Goal: Task Accomplishment & Management: Complete application form

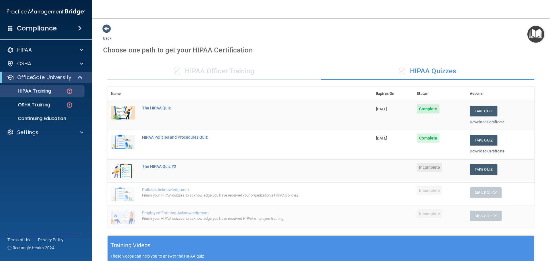
scroll to position [86, 0]
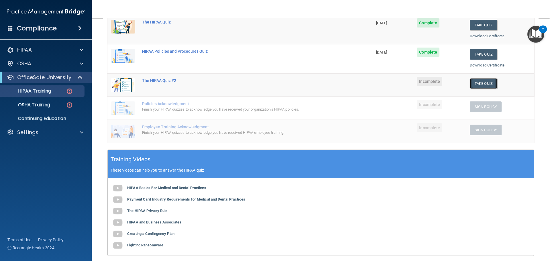
click at [473, 84] on button "Take Quiz" at bounding box center [483, 83] width 27 height 11
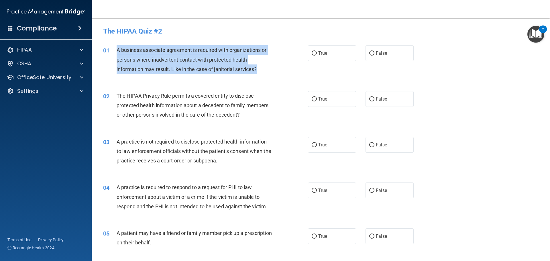
drag, startPoint x: 258, startPoint y: 69, endPoint x: 116, endPoint y: 48, distance: 144.2
click at [116, 48] on div "01 A business associate agreement is required with organizations or persons whe…" at bounding box center [205, 60] width 222 height 31
drag, startPoint x: 173, startPoint y: 65, endPoint x: 213, endPoint y: 58, distance: 40.1
click at [174, 65] on div "A business associate agreement is required with organizations or persons where …" at bounding box center [197, 59] width 160 height 29
click at [236, 69] on span "A business associate agreement is required with organizations or persons where …" at bounding box center [192, 59] width 150 height 25
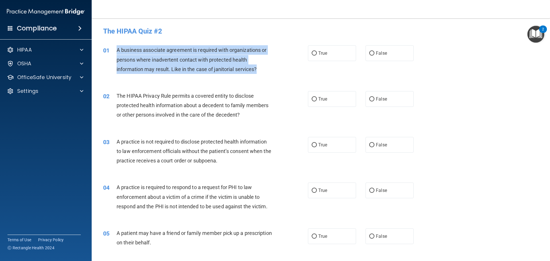
drag, startPoint x: 266, startPoint y: 71, endPoint x: 116, endPoint y: 51, distance: 151.1
click at [117, 51] on div "A business associate agreement is required with organizations or persons where …" at bounding box center [197, 59] width 160 height 29
copy span "A business associate agreement is required with organizations or persons where …"
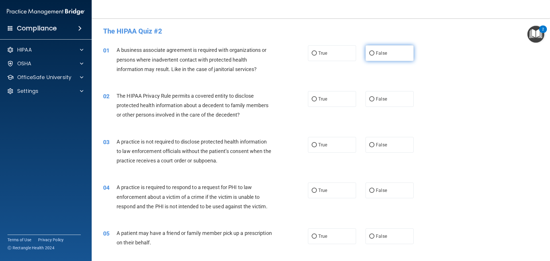
click at [376, 57] on label "False" at bounding box center [389, 53] width 48 height 16
click at [374, 56] on input "False" at bounding box center [371, 53] width 5 height 4
radio input "true"
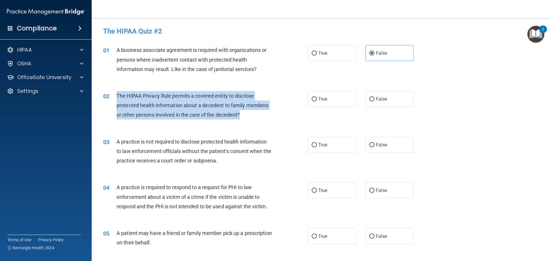
drag, startPoint x: 249, startPoint y: 116, endPoint x: 116, endPoint y: 97, distance: 133.6
click at [117, 97] on div "The HIPAA Privacy Rule permits a covered entity to disclose protected health in…" at bounding box center [197, 105] width 160 height 29
copy span "The HIPAA Privacy Rule permits a covered entity to disclose protected health in…"
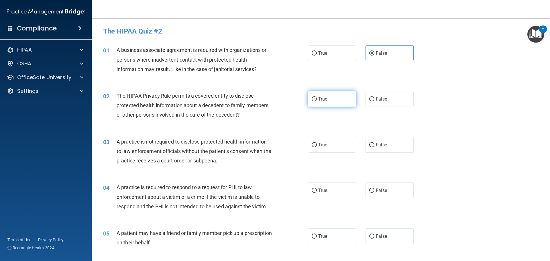
click at [324, 99] on span "True" at bounding box center [322, 98] width 9 height 5
click at [317, 99] on input "True" at bounding box center [313, 99] width 5 height 4
radio input "true"
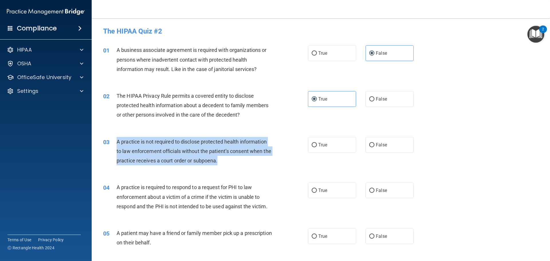
drag, startPoint x: 237, startPoint y: 161, endPoint x: 113, endPoint y: 144, distance: 124.8
click at [113, 144] on div "03 A practice is not required to disclose protected health information to law e…" at bounding box center [205, 152] width 222 height 31
copy div "A practice is not required to disclose protected health information to law enfo…"
click at [246, 161] on div "A practice is not required to disclose protected health information to law enfo…" at bounding box center [197, 151] width 160 height 29
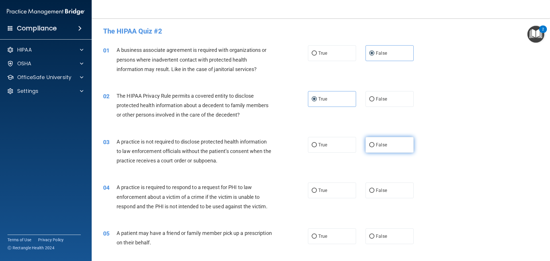
click at [395, 147] on label "False" at bounding box center [389, 145] width 48 height 16
click at [374, 147] on input "False" at bounding box center [371, 145] width 5 height 4
radio input "true"
drag, startPoint x: 307, startPoint y: 183, endPoint x: 275, endPoint y: 181, distance: 32.7
click at [275, 181] on div "04 A practice is required to respond to a request for PHI to law enforcement ab…" at bounding box center [321, 198] width 444 height 46
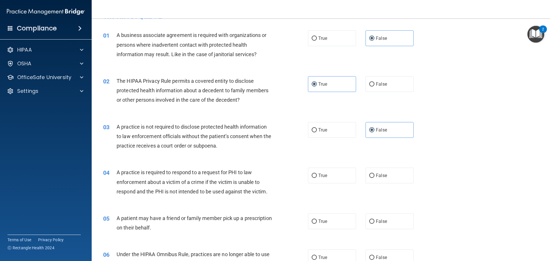
scroll to position [29, 0]
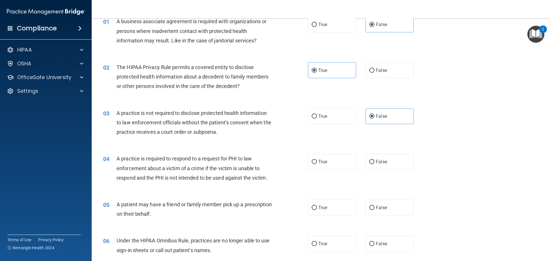
click at [287, 176] on div "04 A practice is required to respond to a request for PHI to law enforcement ab…" at bounding box center [205, 169] width 222 height 31
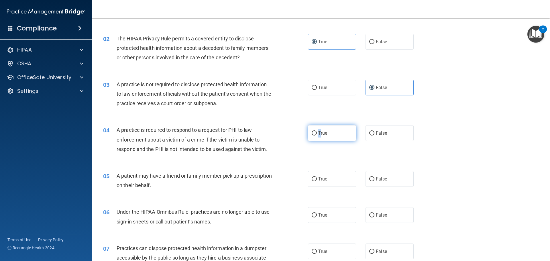
click at [318, 136] on label "True" at bounding box center [332, 133] width 48 height 16
click at [317, 135] on input "True" at bounding box center [313, 133] width 5 height 4
radio input "true"
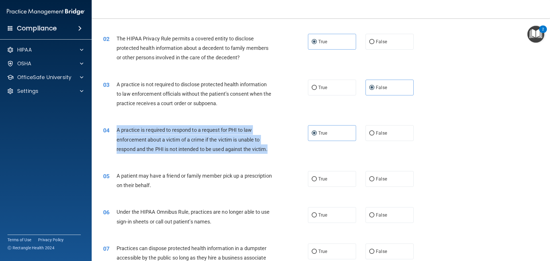
drag, startPoint x: 275, startPoint y: 147, endPoint x: 115, endPoint y: 131, distance: 160.8
click at [112, 131] on div "04 A practice is required to respond to a request for PHI to law enforcement ab…" at bounding box center [205, 140] width 222 height 31
copy div "A practice is required to respond to a request for PHI to law enforcement about…"
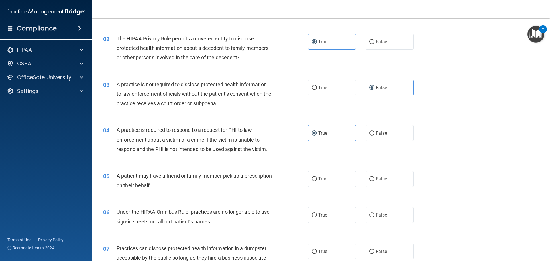
click at [299, 170] on div "05 A patient may have a friend or family member pick up a prescription on their…" at bounding box center [321, 182] width 444 height 36
click at [332, 182] on label "True" at bounding box center [332, 179] width 48 height 16
click at [317, 181] on input "True" at bounding box center [313, 179] width 5 height 4
radio input "true"
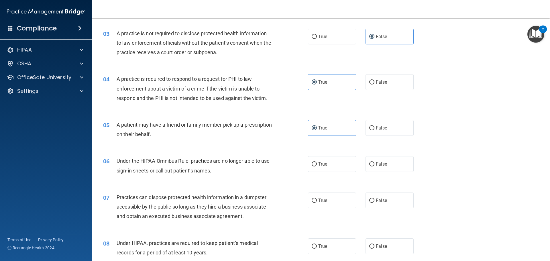
scroll to position [115, 0]
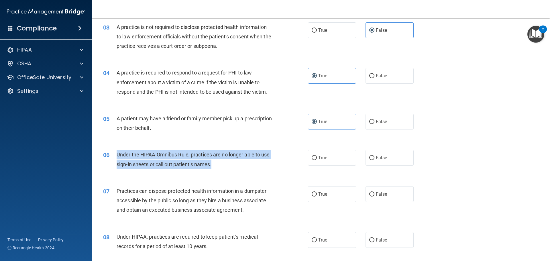
drag, startPoint x: 229, startPoint y: 167, endPoint x: 116, endPoint y: 151, distance: 114.5
click at [116, 151] on div "06 Under the HIPAA Omnibus Rule, practices are no longer able to use sign-in sh…" at bounding box center [205, 161] width 222 height 22
copy div "Under the HIPAA Omnibus Rule, practices are no longer able to use sign-in sheet…"
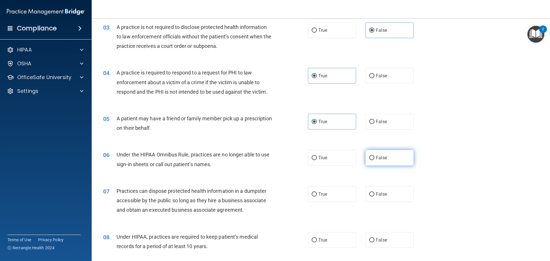
click at [380, 158] on span "False" at bounding box center [381, 157] width 11 height 5
click at [374, 158] on input "False" at bounding box center [371, 158] width 5 height 4
radio input "true"
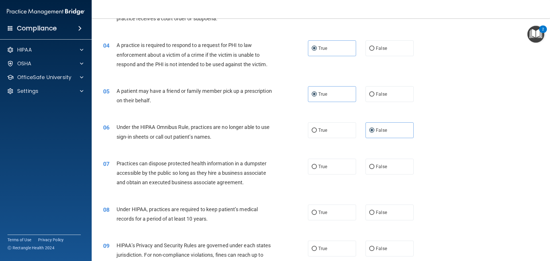
scroll to position [143, 0]
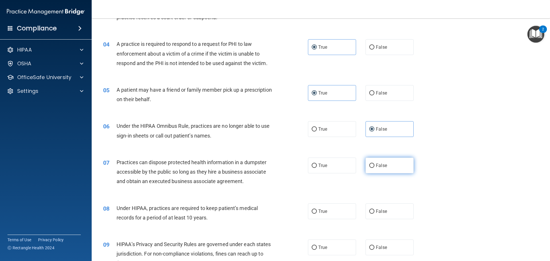
click at [380, 168] on span "False" at bounding box center [381, 165] width 11 height 5
click at [374, 168] on input "False" at bounding box center [371, 165] width 5 height 4
radio input "true"
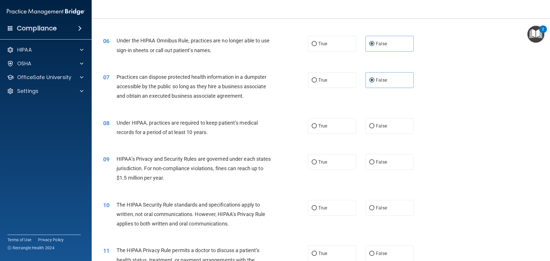
scroll to position [229, 0]
click at [377, 126] on span "False" at bounding box center [381, 125] width 11 height 5
click at [374, 126] on input "False" at bounding box center [371, 125] width 5 height 4
radio input "true"
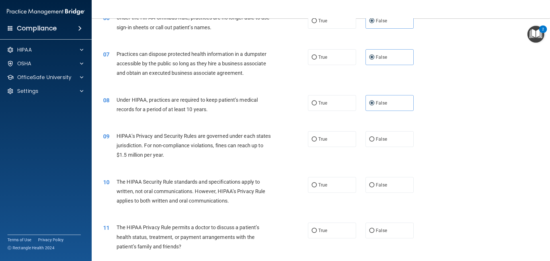
scroll to position [286, 0]
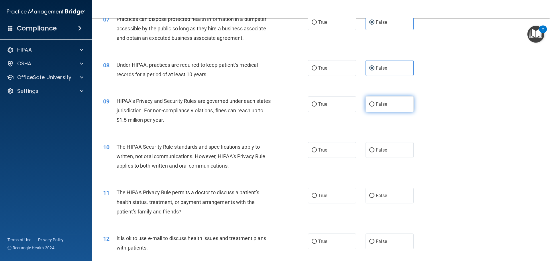
click at [376, 104] on span "False" at bounding box center [381, 103] width 11 height 5
click at [374, 104] on input "False" at bounding box center [371, 104] width 5 height 4
radio input "true"
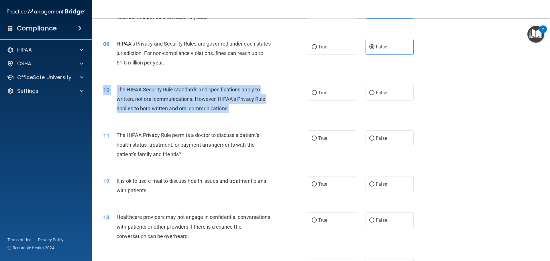
drag, startPoint x: 234, startPoint y: 109, endPoint x: 111, endPoint y: 83, distance: 126.1
click at [111, 83] on div "10 The HIPAA Security Rule standards and specifications apply to written, not o…" at bounding box center [321, 101] width 444 height 46
click at [115, 85] on div "10" at bounding box center [108, 90] width 18 height 11
drag, startPoint x: 117, startPoint y: 87, endPoint x: 236, endPoint y: 110, distance: 121.8
click at [236, 110] on div "The HIPAA Security Rule standards and specifications apply to written, not oral…" at bounding box center [197, 99] width 160 height 29
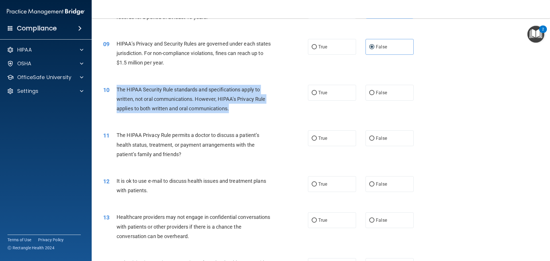
copy span "The HIPAA Security Rule standards and specifications apply to written, not oral…"
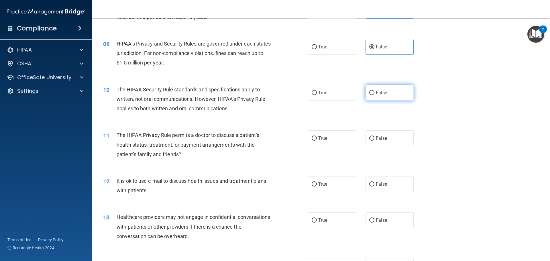
click at [385, 96] on label "False" at bounding box center [389, 93] width 48 height 16
click at [374, 95] on input "False" at bounding box center [371, 93] width 5 height 4
radio input "true"
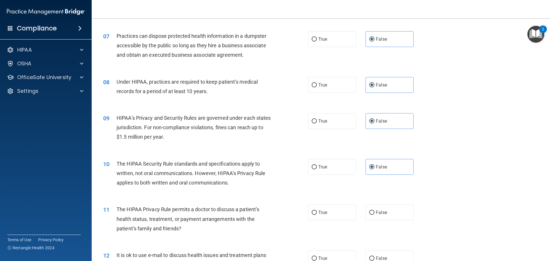
scroll to position [327, 0]
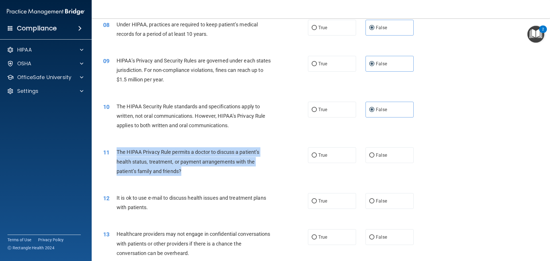
drag, startPoint x: 173, startPoint y: 168, endPoint x: 117, endPoint y: 151, distance: 58.4
click at [117, 151] on div "The HIPAA Privacy Rule permits a doctor to discuss a patient’s health status, t…" at bounding box center [197, 161] width 160 height 29
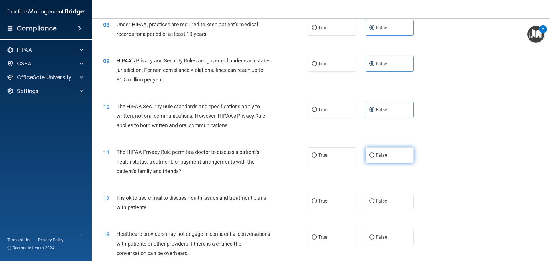
click at [387, 156] on label "False" at bounding box center [389, 155] width 48 height 16
click at [374, 156] on input "False" at bounding box center [371, 155] width 5 height 4
radio input "true"
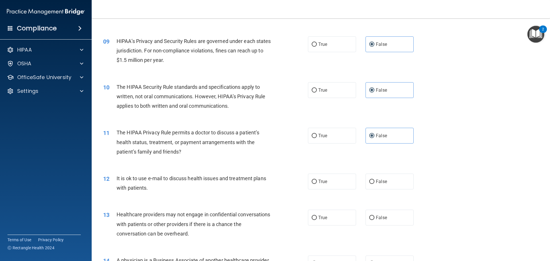
scroll to position [355, 0]
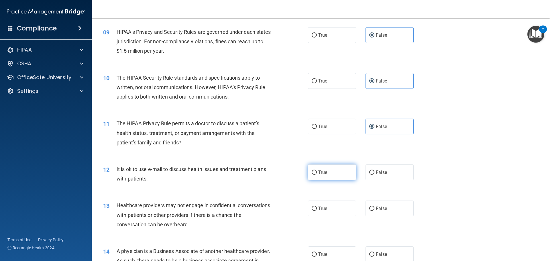
click at [340, 175] on label "True" at bounding box center [332, 172] width 48 height 16
click at [317, 175] on input "True" at bounding box center [313, 172] width 5 height 4
radio input "true"
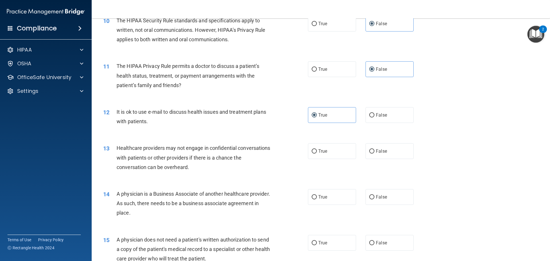
scroll to position [441, 0]
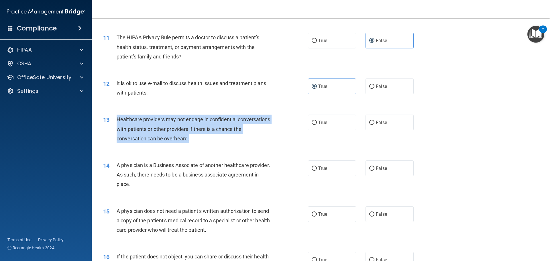
drag, startPoint x: 201, startPoint y: 139, endPoint x: 114, endPoint y: 118, distance: 89.7
click at [114, 118] on div "13 Healthcare providers may not engage in confidential conversations with patie…" at bounding box center [205, 130] width 222 height 31
copy div "Healthcare providers may not engage in confidential conversations with patients…"
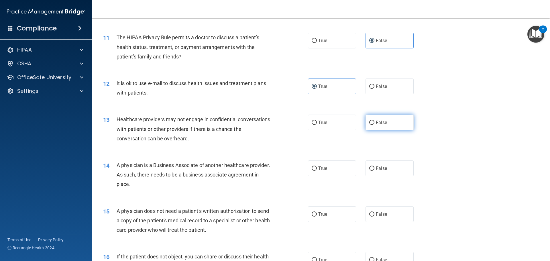
click at [399, 127] on label "False" at bounding box center [389, 123] width 48 height 16
click at [374, 125] on input "False" at bounding box center [371, 123] width 5 height 4
radio input "true"
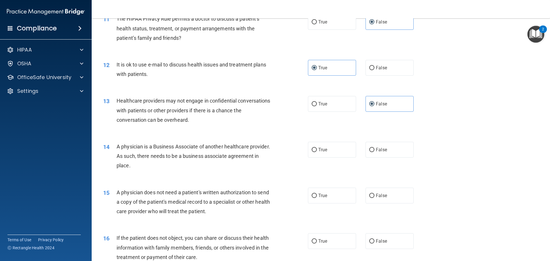
scroll to position [470, 0]
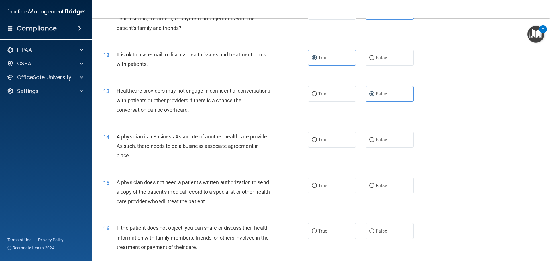
drag, startPoint x: 171, startPoint y: 156, endPoint x: 180, endPoint y: 157, distance: 8.7
click at [171, 156] on div "A physician is a Business Associate of another healthcare provider. As such, th…" at bounding box center [197, 146] width 160 height 29
drag, startPoint x: 169, startPoint y: 156, endPoint x: 157, endPoint y: 155, distance: 12.1
click at [156, 155] on div "A physician is a Business Associate of another healthcare provider. As such, th…" at bounding box center [197, 146] width 160 height 29
click at [187, 155] on div "A physician is a Business Associate of another healthcare provider. As such, th…" at bounding box center [197, 146] width 160 height 29
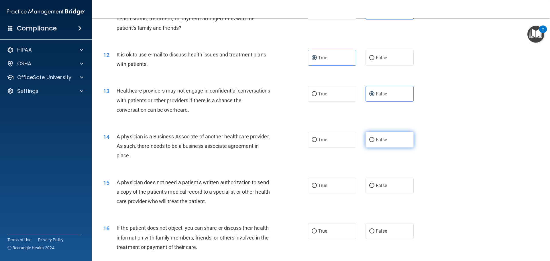
click at [372, 142] on label "False" at bounding box center [389, 140] width 48 height 16
click at [372, 142] on input "False" at bounding box center [371, 140] width 5 height 4
radio input "true"
drag, startPoint x: 177, startPoint y: 157, endPoint x: 114, endPoint y: 138, distance: 65.8
click at [114, 138] on div "14 A physician is a Business Associate of another healthcare provider. As such,…" at bounding box center [205, 147] width 222 height 31
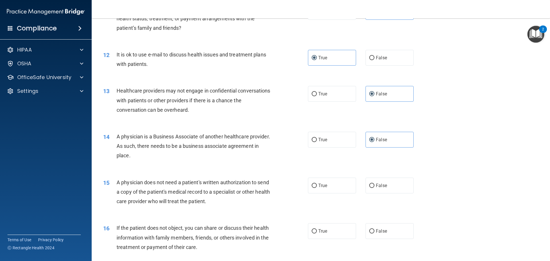
copy div "A physician is a Business Associate of another healthcare provider. As such, th…"
click at [251, 169] on div "14 A physician is a Business Associate of another healthcare provider. As such,…" at bounding box center [321, 148] width 444 height 46
click at [321, 150] on div "14 A physician is a Business Associate of another healthcare provider. As such,…" at bounding box center [321, 148] width 444 height 46
click at [325, 141] on span "True" at bounding box center [322, 139] width 9 height 5
click at [317, 141] on input "True" at bounding box center [313, 140] width 5 height 4
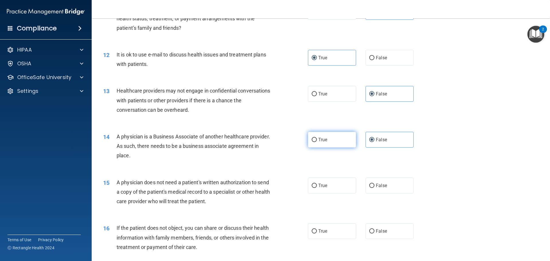
radio input "true"
radio input "false"
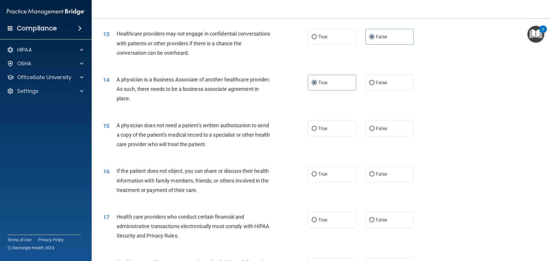
scroll to position [527, 0]
click at [326, 131] on label "True" at bounding box center [332, 128] width 48 height 16
click at [317, 131] on input "True" at bounding box center [313, 128] width 5 height 4
radio input "true"
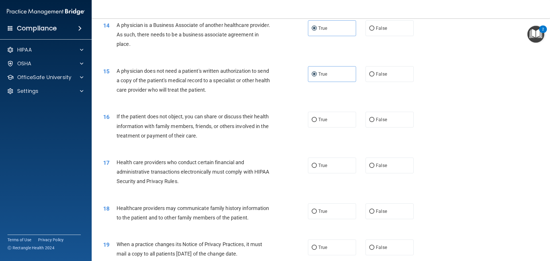
scroll to position [584, 0]
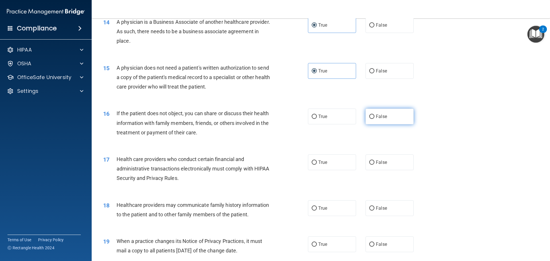
click at [385, 120] on label "False" at bounding box center [389, 117] width 48 height 16
click at [374, 119] on input "False" at bounding box center [371, 117] width 5 height 4
radio input "true"
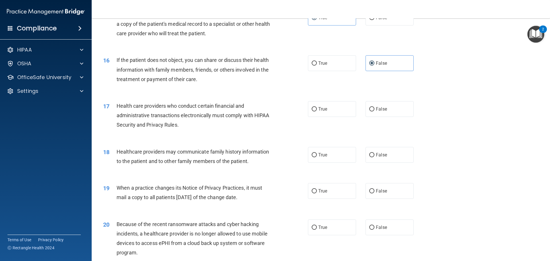
scroll to position [670, 0]
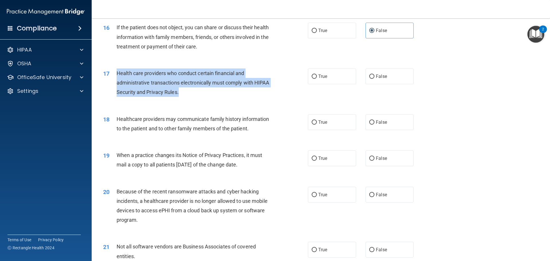
drag, startPoint x: 182, startPoint y: 90, endPoint x: 111, endPoint y: 71, distance: 73.7
click at [111, 71] on div "17 Health care providers who conduct certain financial and administrative trans…" at bounding box center [205, 83] width 222 height 31
copy div "Health care providers who conduct certain financial and administrative transact…"
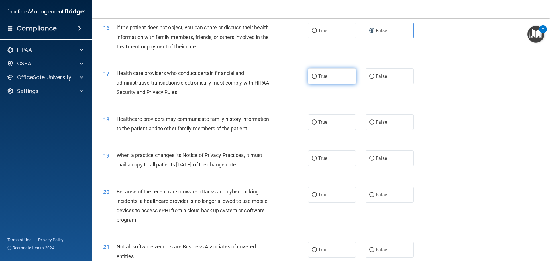
click at [318, 78] on span "True" at bounding box center [322, 76] width 9 height 5
click at [317, 78] on input "True" at bounding box center [313, 76] width 5 height 4
radio input "true"
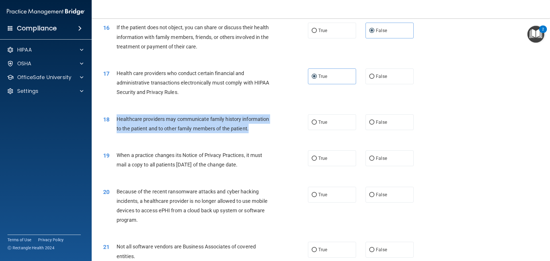
drag, startPoint x: 255, startPoint y: 131, endPoint x: 109, endPoint y: 120, distance: 147.3
click at [109, 120] on div "18 Healthcare providers may communicate family history information to the patie…" at bounding box center [205, 125] width 222 height 22
copy div "Healthcare providers may communicate family history information to the patient …"
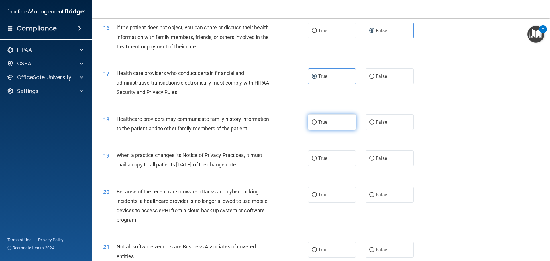
click at [308, 123] on label "True" at bounding box center [332, 122] width 48 height 16
click at [311, 123] on input "True" at bounding box center [313, 122] width 5 height 4
radio input "true"
click at [385, 129] on label "False" at bounding box center [389, 122] width 48 height 16
click at [374, 125] on input "False" at bounding box center [371, 122] width 5 height 4
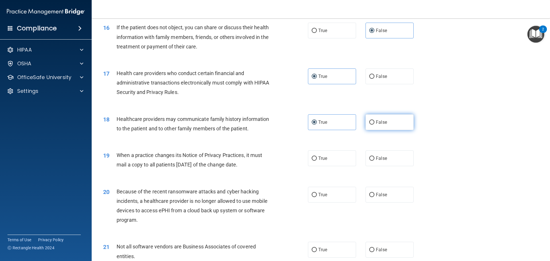
radio input "true"
radio input "false"
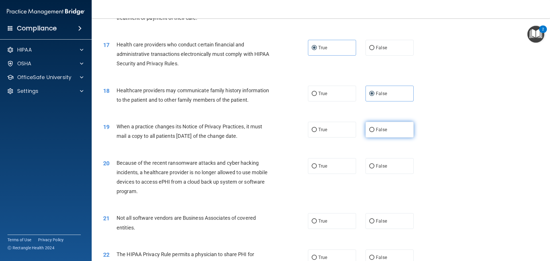
click at [370, 132] on label "False" at bounding box center [389, 130] width 48 height 16
click at [370, 132] on input "False" at bounding box center [371, 130] width 5 height 4
radio input "true"
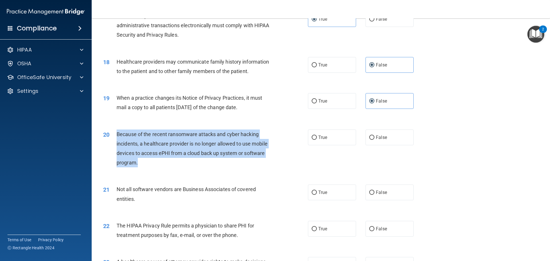
drag, startPoint x: 135, startPoint y: 161, endPoint x: 115, endPoint y: 136, distance: 32.6
click at [115, 136] on div "20 Because of the recent ransomware attacks and cyber hacking incidents, a heal…" at bounding box center [205, 149] width 222 height 41
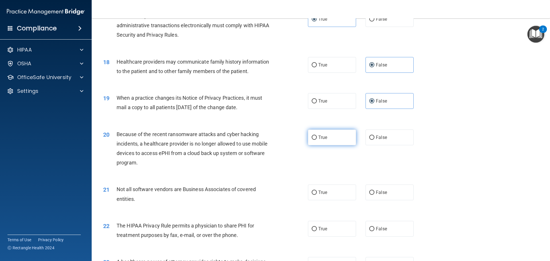
click at [326, 136] on label "True" at bounding box center [332, 137] width 48 height 16
click at [317, 136] on input "True" at bounding box center [313, 137] width 5 height 4
radio input "true"
click at [377, 137] on span "False" at bounding box center [381, 137] width 11 height 5
click at [374, 137] on input "False" at bounding box center [371, 137] width 5 height 4
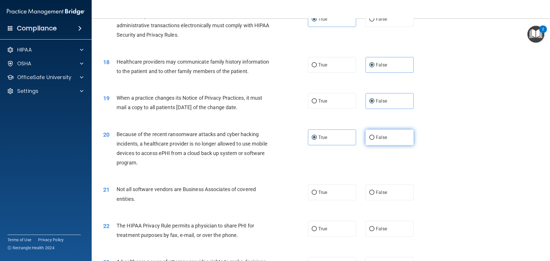
radio input "true"
radio input "false"
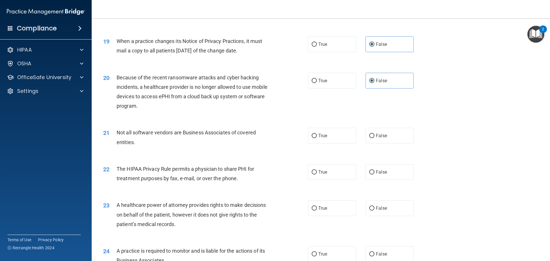
scroll to position [785, 0]
click at [326, 138] on label "True" at bounding box center [332, 135] width 48 height 16
click at [317, 137] on input "True" at bounding box center [313, 135] width 5 height 4
radio input "true"
click at [335, 177] on label "True" at bounding box center [332, 171] width 48 height 16
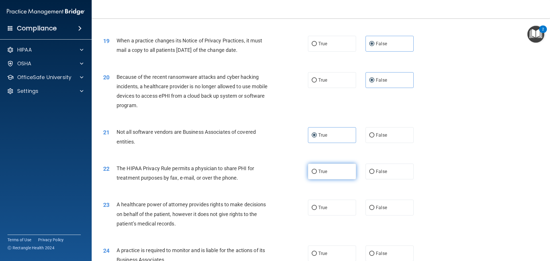
click at [317, 174] on input "True" at bounding box center [313, 171] width 5 height 4
radio input "true"
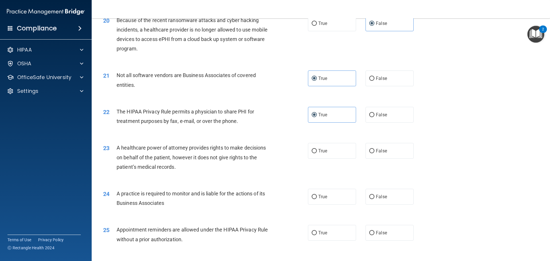
scroll to position [842, 0]
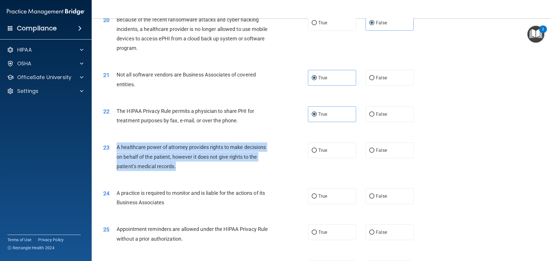
drag, startPoint x: 167, startPoint y: 165, endPoint x: 117, endPoint y: 145, distance: 53.7
click at [117, 145] on div "A healthcare power of attorney provides rights to make decisions on behalf of t…" at bounding box center [197, 156] width 160 height 29
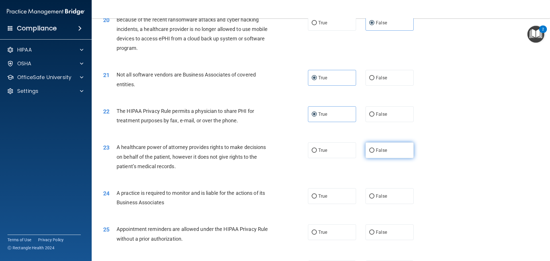
click at [390, 145] on label "False" at bounding box center [389, 150] width 48 height 16
click at [374, 148] on input "False" at bounding box center [371, 150] width 5 height 4
radio input "true"
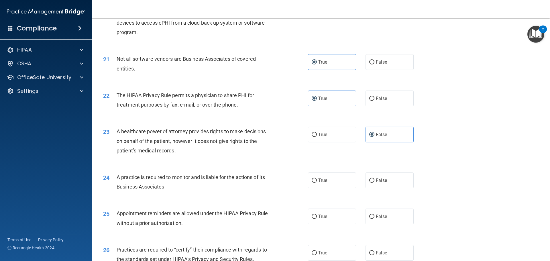
scroll to position [899, 0]
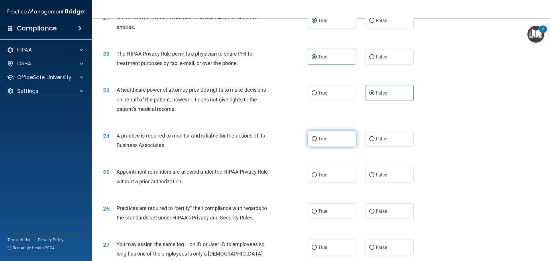
click at [318, 142] on label "True" at bounding box center [332, 139] width 48 height 16
click at [317, 141] on input "True" at bounding box center [313, 139] width 5 height 4
radio input "true"
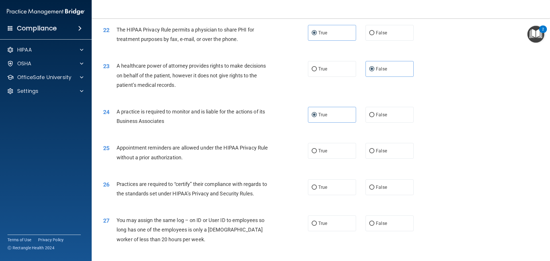
scroll to position [957, 0]
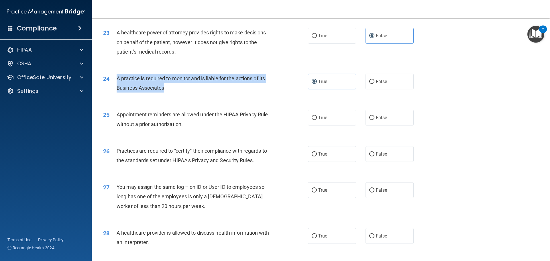
drag, startPoint x: 166, startPoint y: 87, endPoint x: 115, endPoint y: 75, distance: 52.1
click at [115, 75] on div "24 A practice is required to monitor and is liable for the actions of its Busin…" at bounding box center [205, 85] width 222 height 22
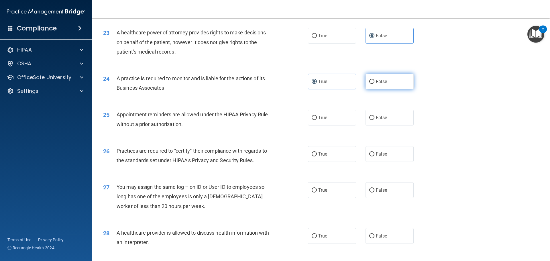
click at [371, 86] on label "False" at bounding box center [389, 82] width 48 height 16
click at [371, 84] on input "False" at bounding box center [371, 82] width 5 height 4
radio input "true"
radio input "false"
click at [338, 118] on label "True" at bounding box center [332, 118] width 48 height 16
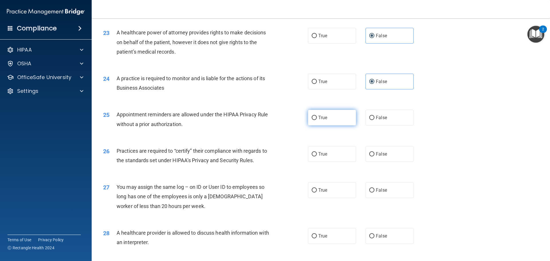
click at [317, 118] on input "True" at bounding box center [313, 118] width 5 height 4
radio input "true"
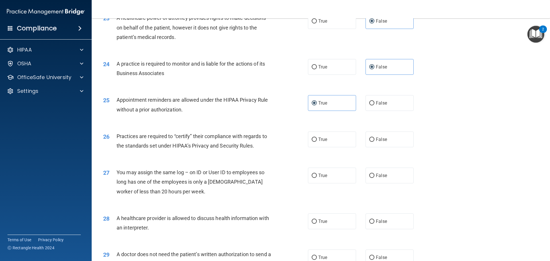
scroll to position [985, 0]
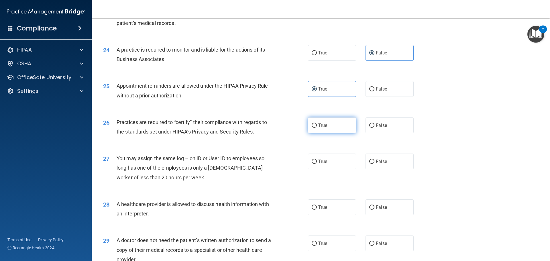
click at [333, 125] on label "True" at bounding box center [332, 125] width 48 height 16
click at [317, 125] on input "True" at bounding box center [313, 125] width 5 height 4
radio input "true"
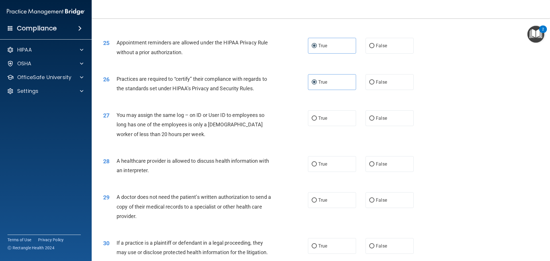
scroll to position [1042, 0]
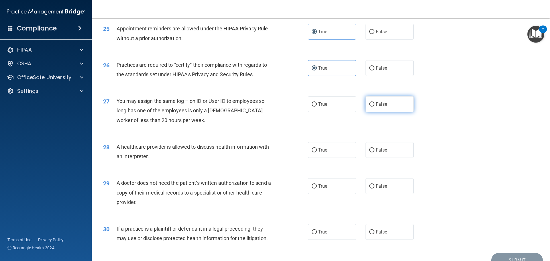
click at [380, 104] on span "False" at bounding box center [381, 103] width 11 height 5
click at [374, 104] on input "False" at bounding box center [371, 104] width 5 height 4
radio input "true"
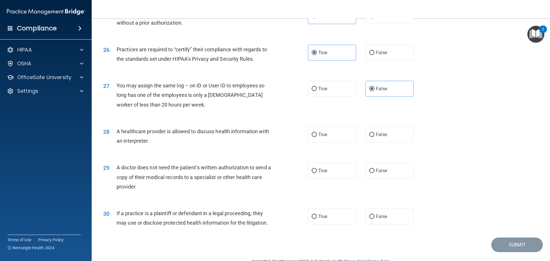
scroll to position [1072, 0]
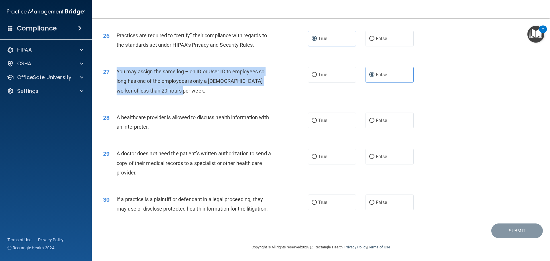
drag, startPoint x: 182, startPoint y: 92, endPoint x: 117, endPoint y: 72, distance: 68.2
click at [117, 71] on div "You may assign the same log – on ID or User ID to employees so long has one of …" at bounding box center [197, 81] width 160 height 29
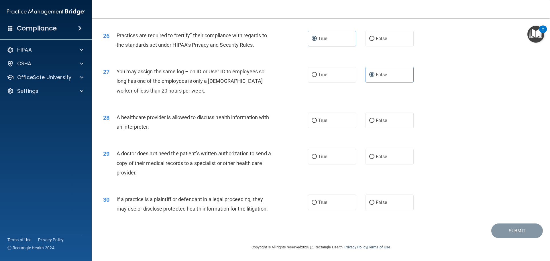
drag, startPoint x: 179, startPoint y: 128, endPoint x: 176, endPoint y: 126, distance: 4.1
click at [179, 128] on div "28 A healthcare provider is allowed to discuss health information with an inter…" at bounding box center [205, 124] width 222 height 22
click at [331, 122] on label "True" at bounding box center [332, 121] width 48 height 16
click at [317, 122] on input "True" at bounding box center [313, 121] width 5 height 4
radio input "true"
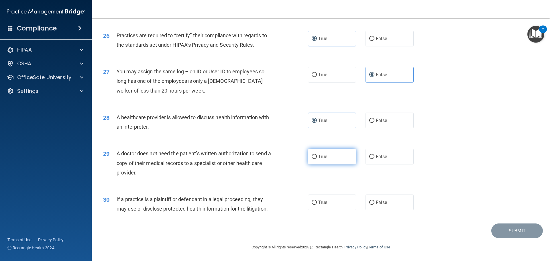
click at [325, 160] on label "True" at bounding box center [332, 157] width 48 height 16
click at [317, 159] on input "True" at bounding box center [313, 157] width 5 height 4
radio input "true"
click at [325, 206] on label "True" at bounding box center [332, 202] width 48 height 16
click at [317, 205] on input "True" at bounding box center [313, 202] width 5 height 4
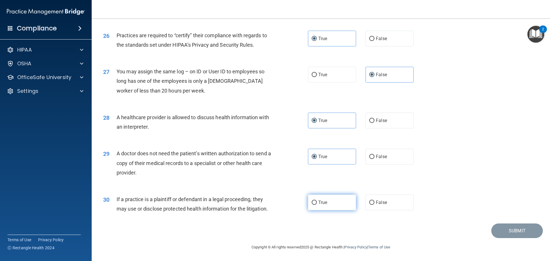
radio input "true"
click at [495, 227] on button "Submit" at bounding box center [517, 230] width 52 height 15
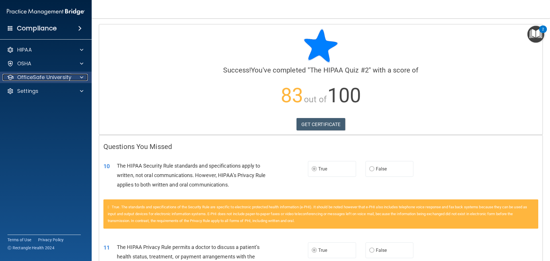
click at [46, 78] on p "OfficeSafe University" at bounding box center [44, 77] width 54 height 7
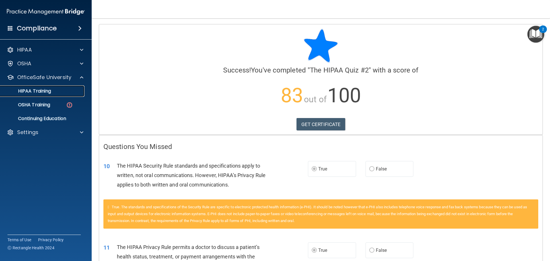
click at [51, 94] on p "HIPAA Training" at bounding box center [27, 91] width 47 height 6
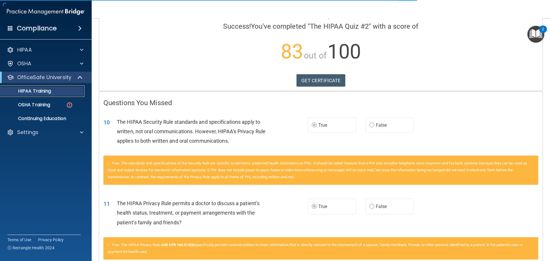
scroll to position [57, 0]
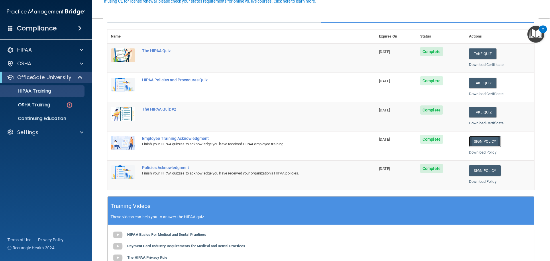
click at [491, 141] on link "Sign Policy" at bounding box center [485, 141] width 32 height 11
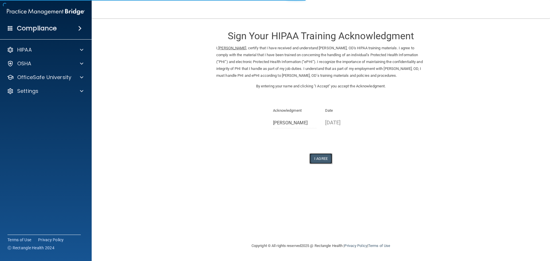
click at [320, 157] on button "I Agree" at bounding box center [320, 158] width 23 height 11
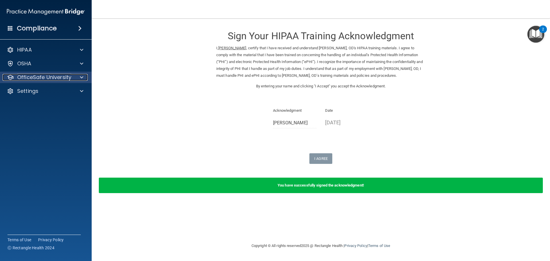
click at [35, 79] on p "OfficeSafe University" at bounding box center [44, 77] width 54 height 7
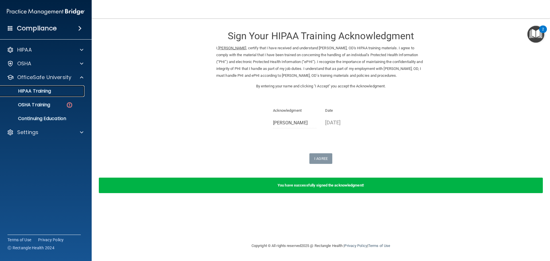
click at [47, 89] on p "HIPAA Training" at bounding box center [27, 91] width 47 height 6
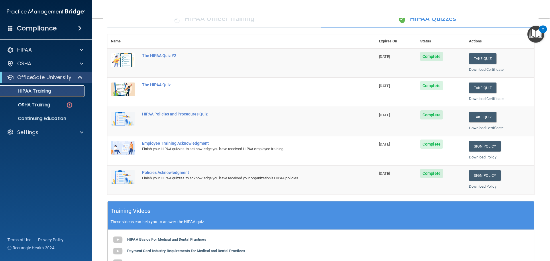
scroll to position [86, 0]
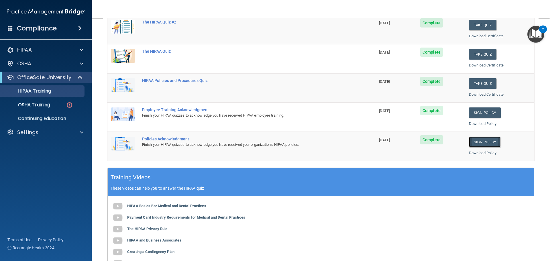
click at [488, 142] on link "Sign Policy" at bounding box center [485, 142] width 32 height 11
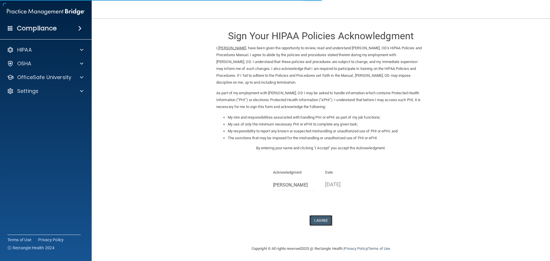
click at [326, 222] on button "I Agree" at bounding box center [320, 220] width 23 height 11
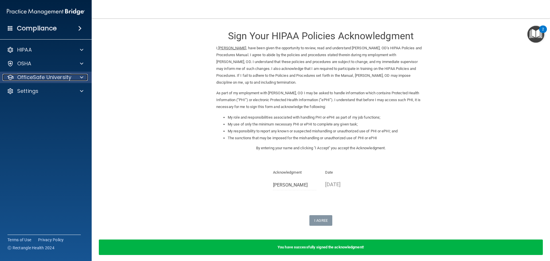
click at [68, 77] on p "OfficeSafe University" at bounding box center [44, 77] width 54 height 7
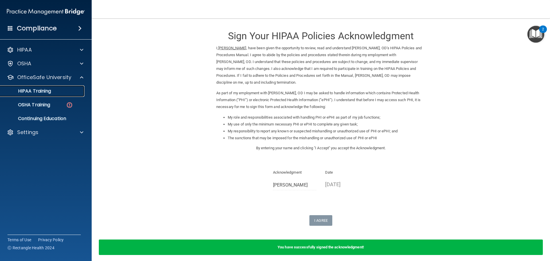
click at [40, 89] on p "HIPAA Training" at bounding box center [27, 91] width 47 height 6
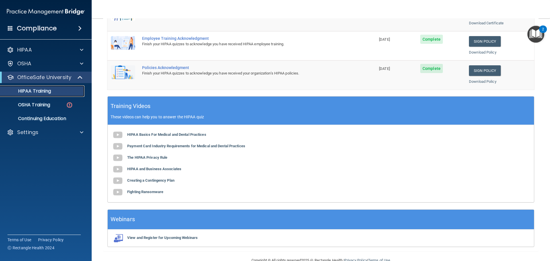
scroll to position [170, 0]
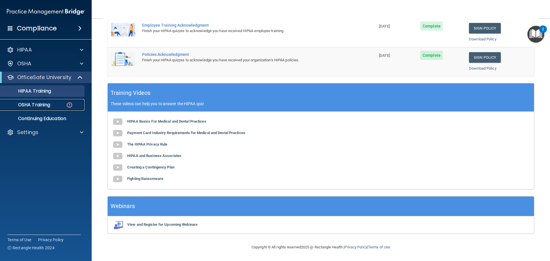
click at [41, 105] on p "OSHA Training" at bounding box center [27, 105] width 46 height 6
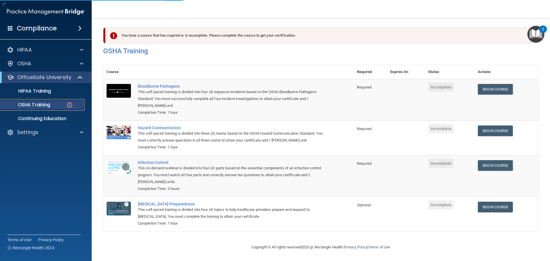
scroll to position [9, 0]
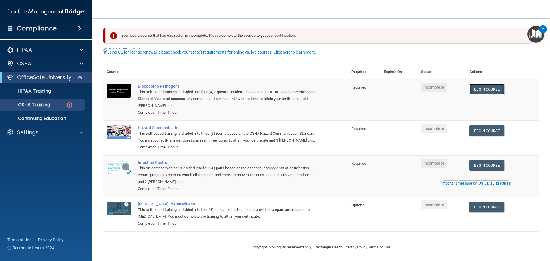
click at [481, 84] on link "Begin Course" at bounding box center [486, 89] width 35 height 11
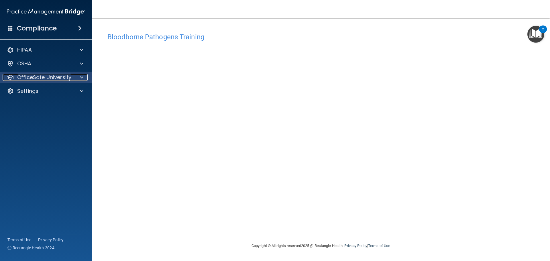
click at [49, 78] on p "OfficeSafe University" at bounding box center [44, 77] width 54 height 7
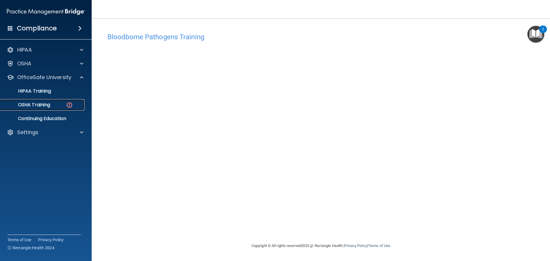
click at [45, 107] on p "OSHA Training" at bounding box center [27, 105] width 46 height 6
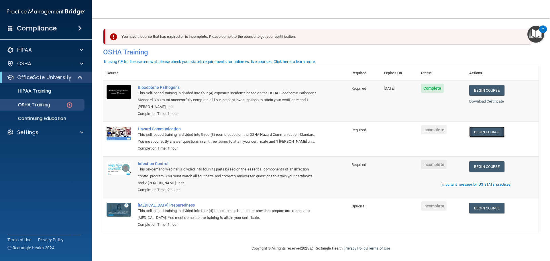
click at [492, 130] on link "Begin Course" at bounding box center [486, 132] width 35 height 11
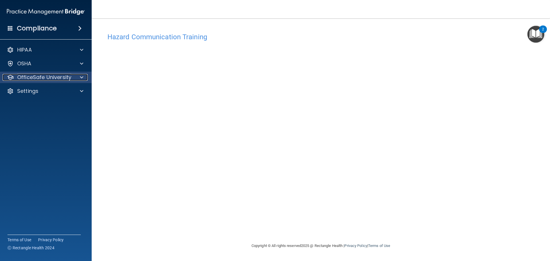
click at [66, 74] on p "OfficeSafe University" at bounding box center [44, 77] width 54 height 7
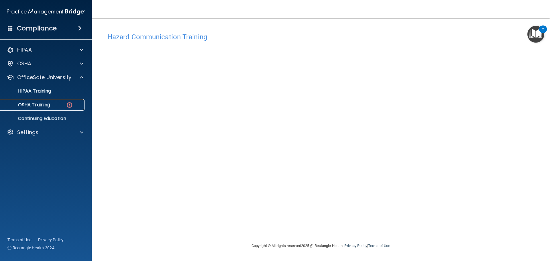
click at [57, 101] on link "OSHA Training" at bounding box center [39, 104] width 90 height 11
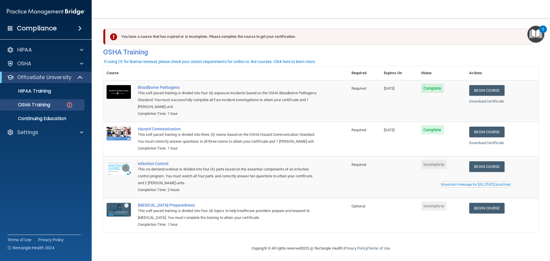
drag, startPoint x: 494, startPoint y: 176, endPoint x: 414, endPoint y: 239, distance: 101.9
click at [413, 239] on div "You have a course that has expired or is incomplete. Please complete the course…" at bounding box center [320, 131] width 435 height 215
click at [490, 172] on link "Begin Course" at bounding box center [486, 166] width 35 height 11
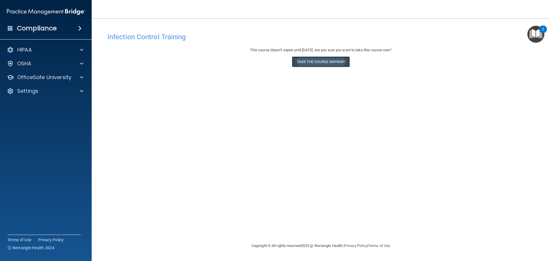
click at [331, 62] on button "Take the course anyway!" at bounding box center [321, 61] width 58 height 11
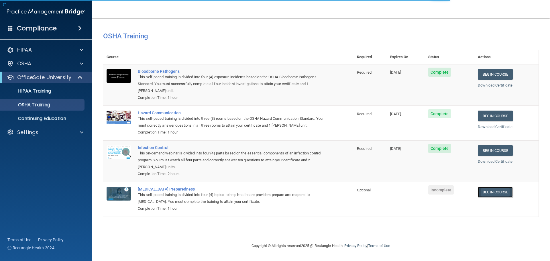
click at [498, 197] on link "Begin Course" at bounding box center [495, 192] width 35 height 11
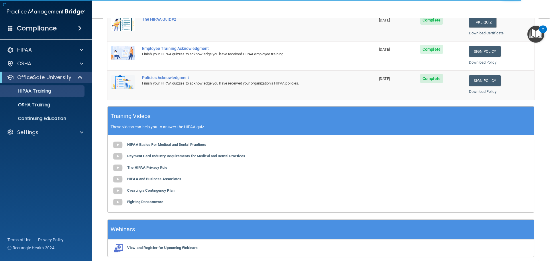
scroll to position [113, 0]
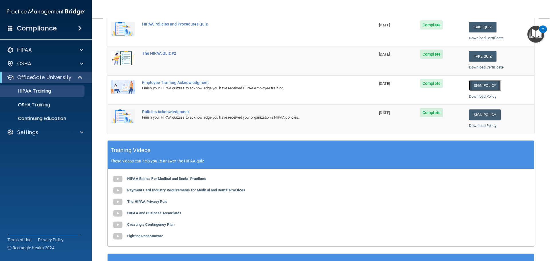
click at [475, 82] on link "Sign Policy" at bounding box center [485, 85] width 32 height 11
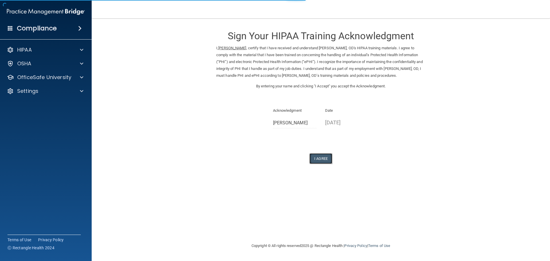
click at [326, 158] on button "I Agree" at bounding box center [320, 158] width 23 height 11
click at [341, 122] on p "10/10/2025" at bounding box center [347, 122] width 44 height 9
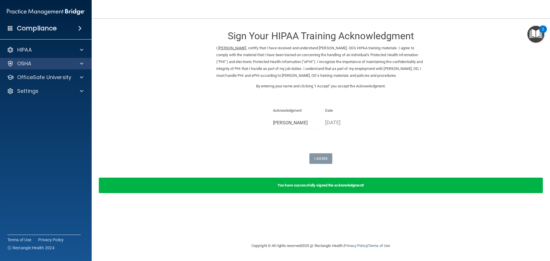
click at [56, 60] on div "OSHA" at bounding box center [46, 63] width 92 height 11
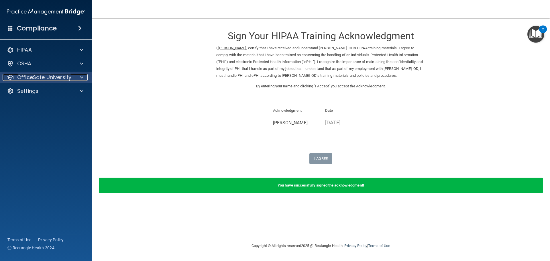
click at [81, 75] on span at bounding box center [81, 77] width 3 height 7
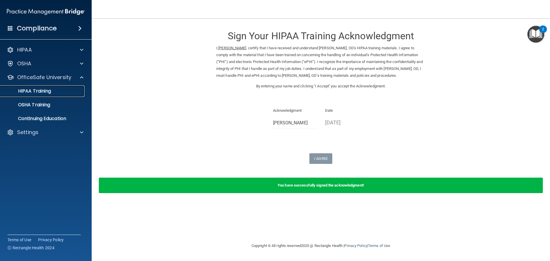
click at [55, 94] on div "HIPAA Training" at bounding box center [43, 91] width 78 height 6
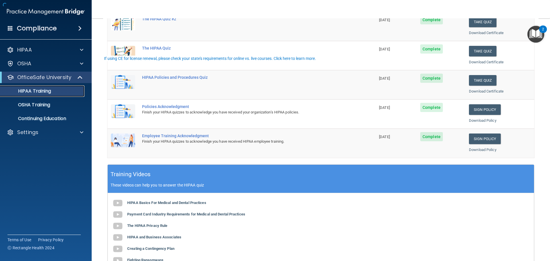
scroll to position [143, 0]
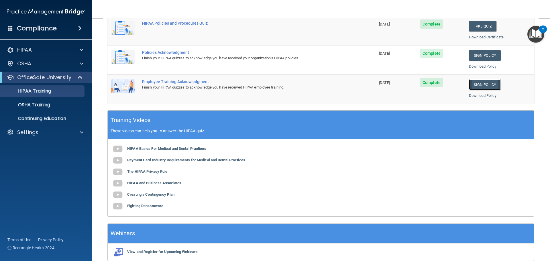
click at [479, 84] on link "Sign Policy" at bounding box center [485, 84] width 32 height 11
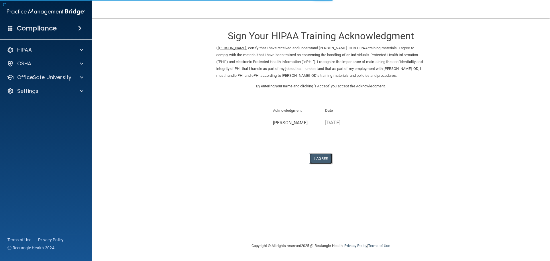
click at [318, 155] on button "I Agree" at bounding box center [320, 158] width 23 height 11
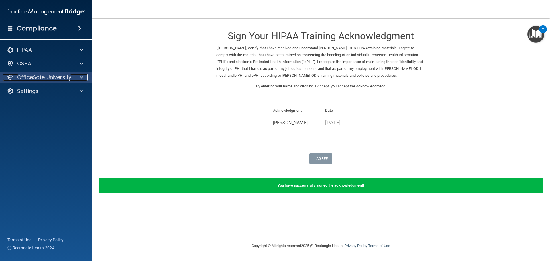
click at [66, 78] on p "OfficeSafe University" at bounding box center [44, 77] width 54 height 7
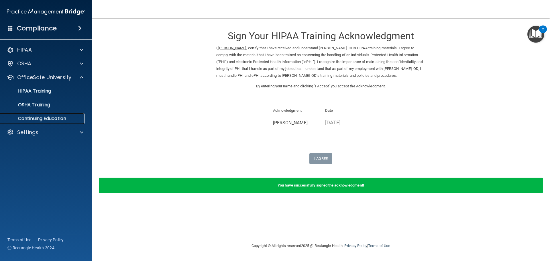
click at [52, 117] on p "Continuing Education" at bounding box center [43, 119] width 78 height 6
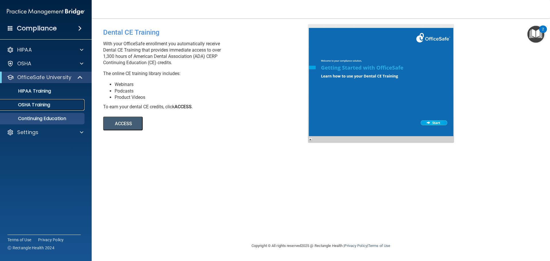
click at [47, 107] on p "OSHA Training" at bounding box center [27, 105] width 46 height 6
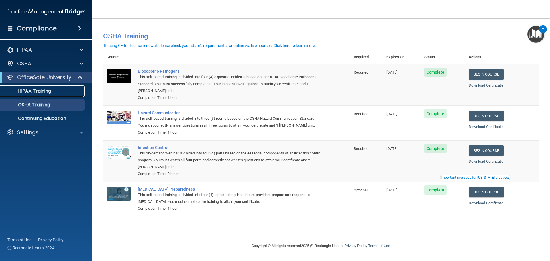
click at [52, 92] on div "HIPAA Training" at bounding box center [43, 91] width 78 height 6
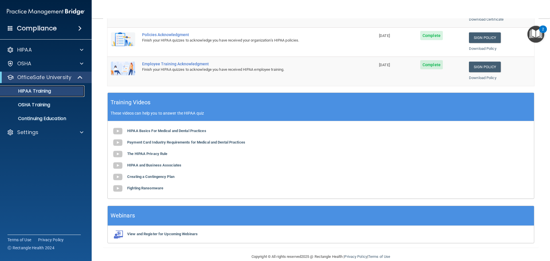
scroll to position [170, 0]
